Goal: Task Accomplishment & Management: Complete application form

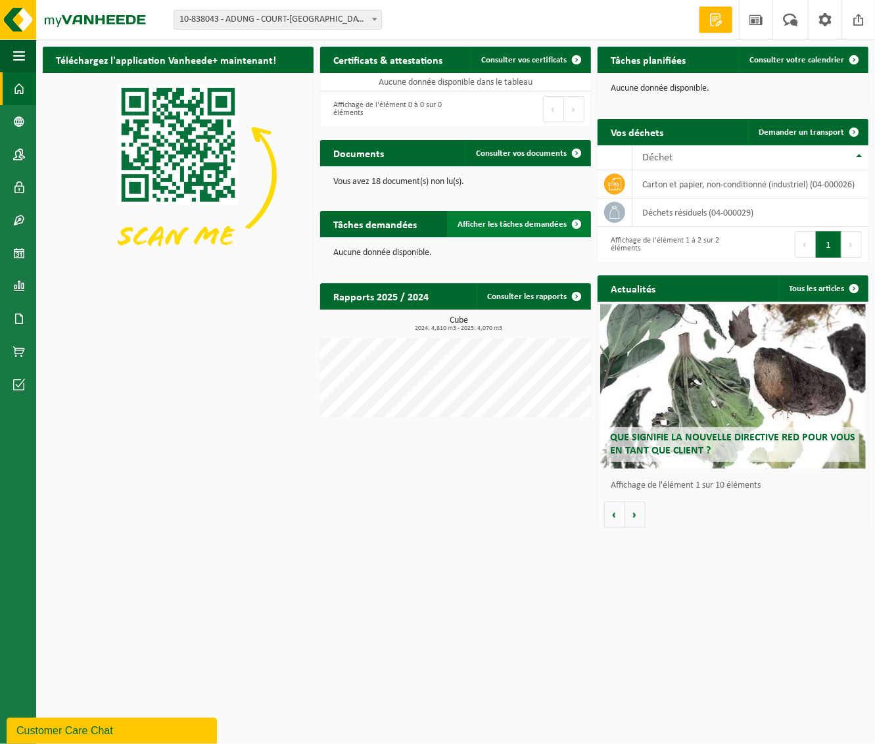
click at [509, 221] on span "Afficher les tâches demandées" at bounding box center [511, 224] width 109 height 9
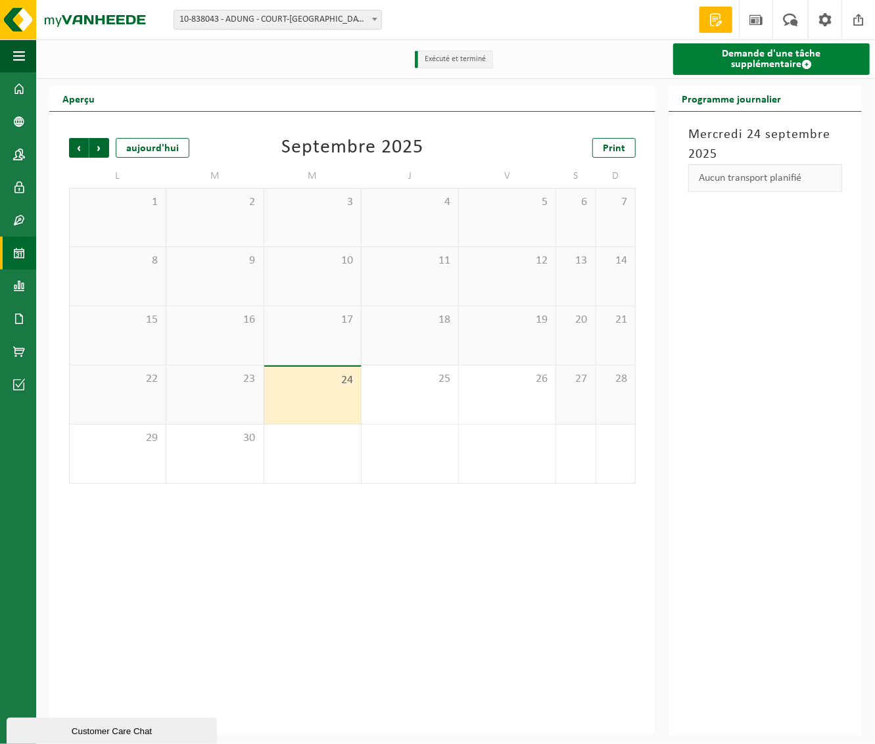
click at [733, 60] on link "Demande d'une tâche supplémentaire" at bounding box center [771, 59] width 197 height 32
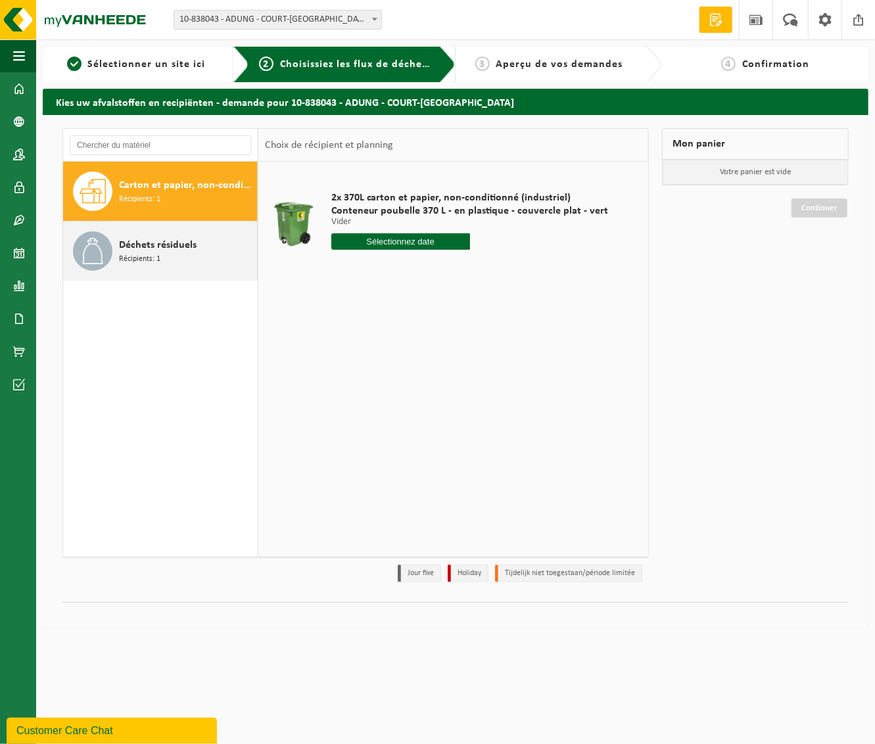
click at [145, 256] on span "Récipients: 1" at bounding box center [139, 259] width 41 height 12
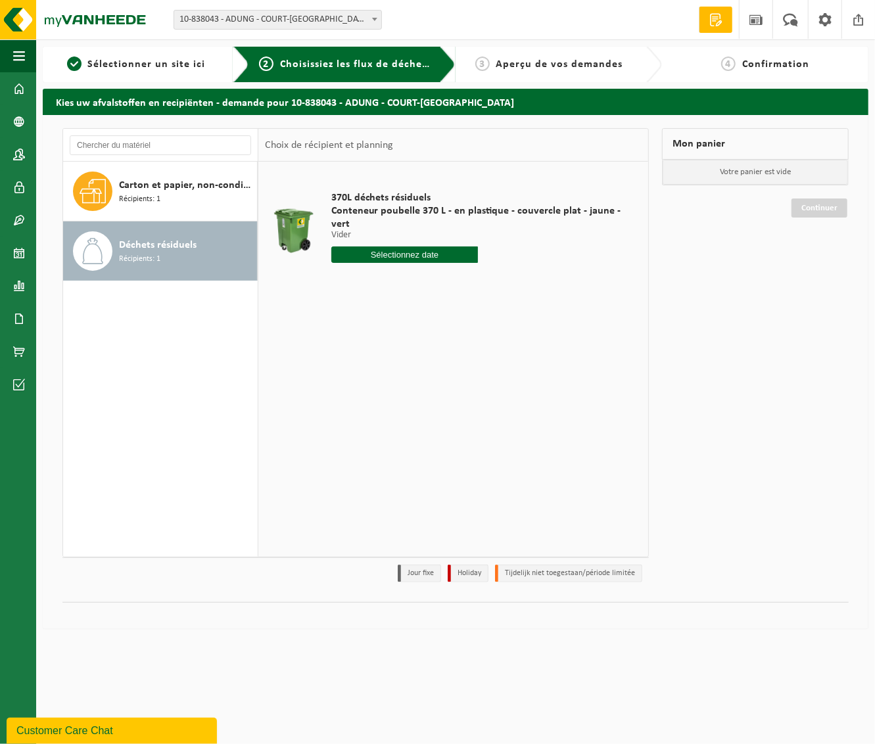
click at [400, 253] on input "text" at bounding box center [404, 254] width 147 height 16
click at [413, 392] on div "25" at bounding box center [412, 391] width 23 height 21
type input "à partir de 2025-09-25"
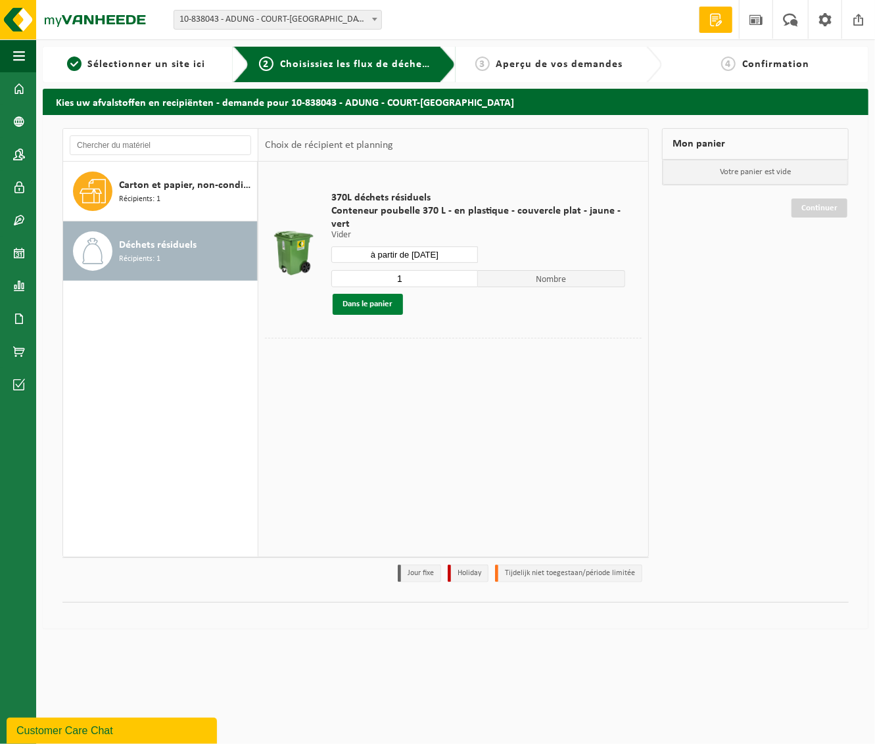
click at [364, 304] on button "Dans le panier" at bounding box center [368, 304] width 70 height 21
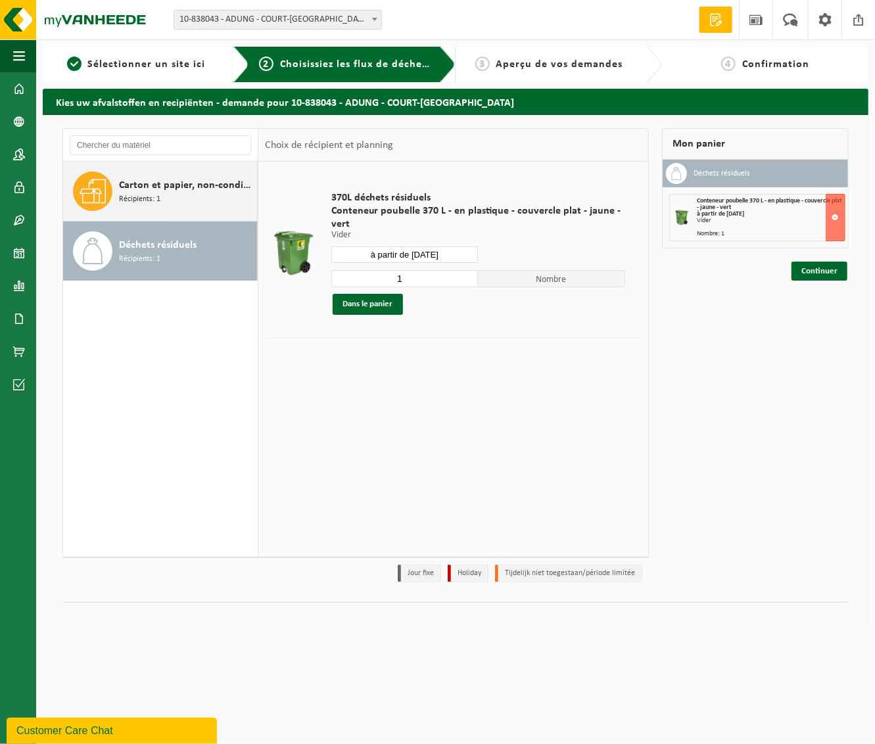
click at [120, 195] on span "Récipients: 1" at bounding box center [139, 199] width 41 height 12
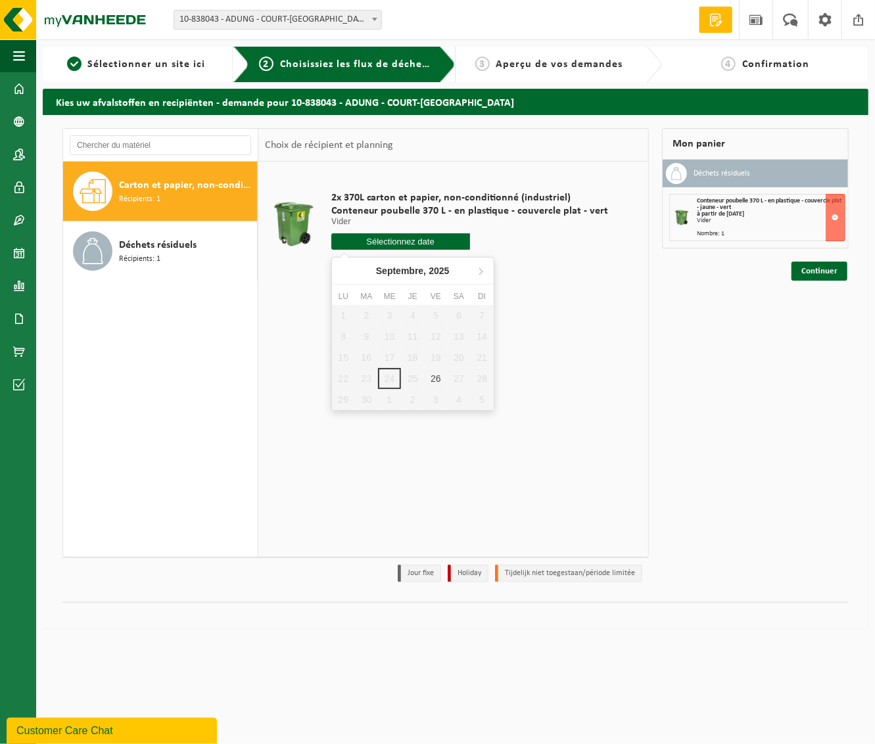
click at [378, 243] on input "text" at bounding box center [400, 241] width 139 height 16
click at [432, 379] on div "26" at bounding box center [435, 378] width 23 height 21
type input "à partir de 2025-09-26"
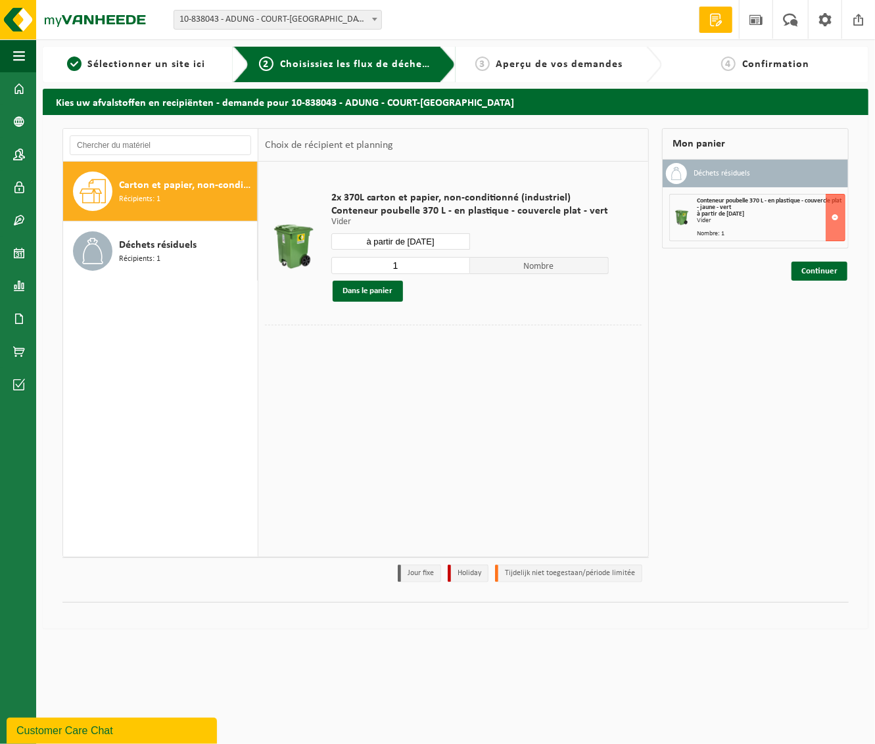
click at [456, 269] on input "1" at bounding box center [400, 265] width 139 height 17
type input "2"
click at [455, 262] on input "2" at bounding box center [400, 265] width 139 height 17
click at [367, 292] on button "Dans le panier" at bounding box center [368, 291] width 70 height 21
